Goal: Transaction & Acquisition: Purchase product/service

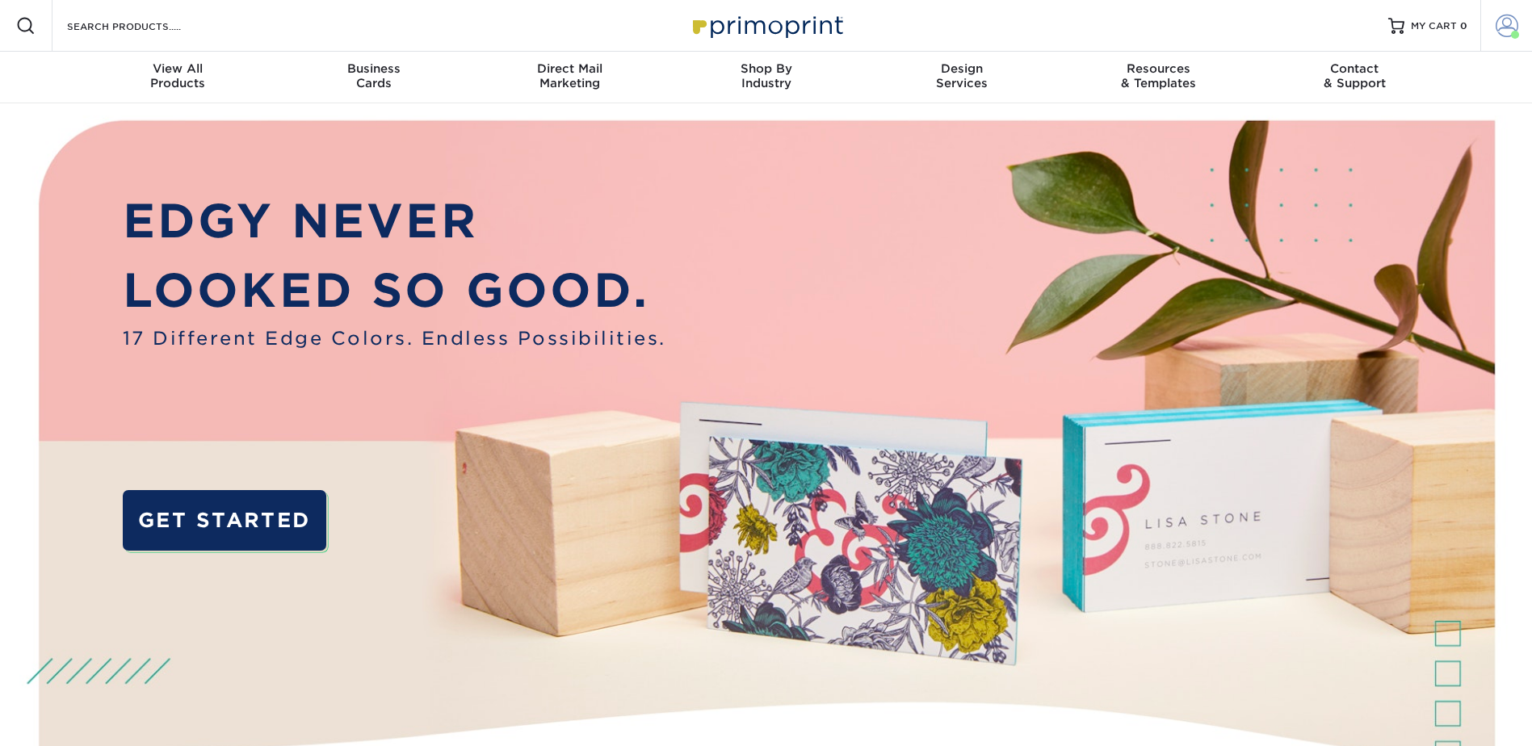
click at [1511, 26] on span at bounding box center [1506, 26] width 23 height 23
